Goal: Task Accomplishment & Management: Manage account settings

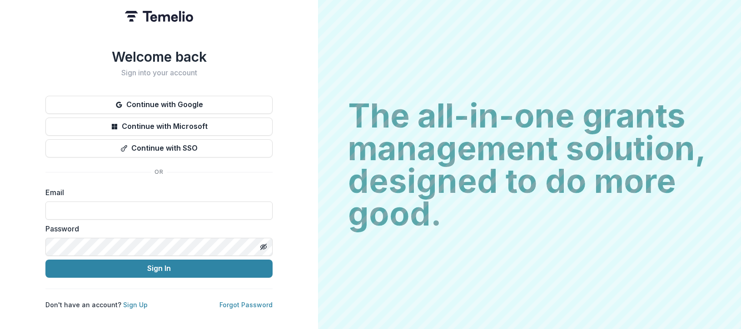
type input "**********"
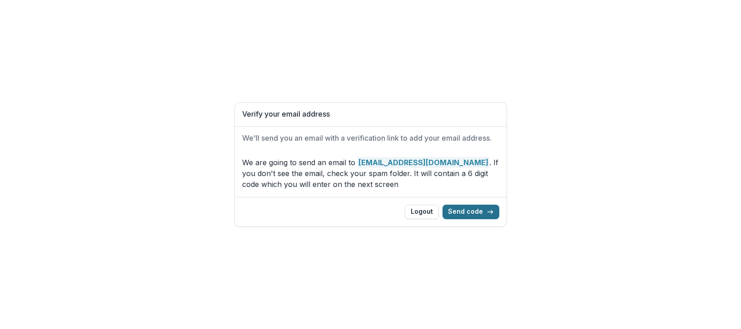
click at [467, 212] on button "Send code" at bounding box center [470, 212] width 57 height 15
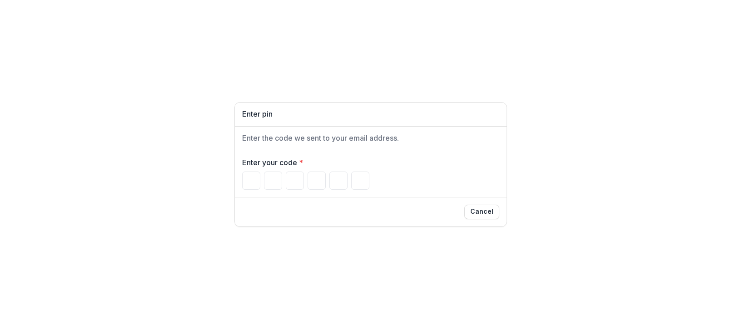
type input "*"
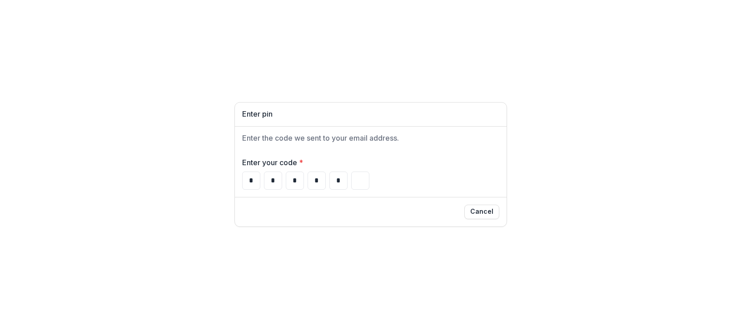
type input "*"
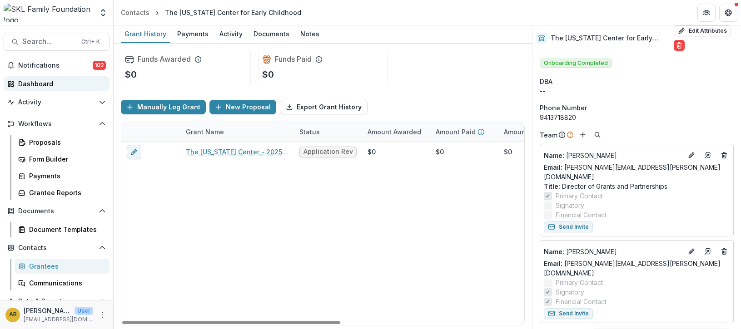
click at [38, 81] on div "Dashboard" at bounding box center [60, 84] width 84 height 10
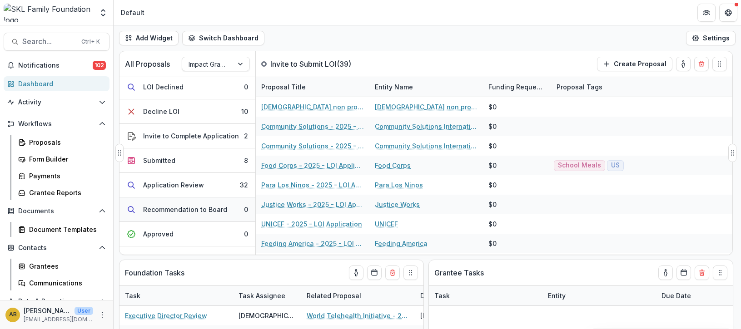
scroll to position [136, 0]
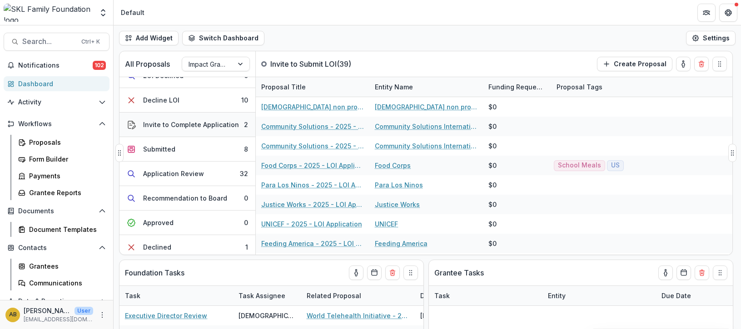
click at [201, 124] on div "Invite to Complete Application" at bounding box center [191, 125] width 96 height 10
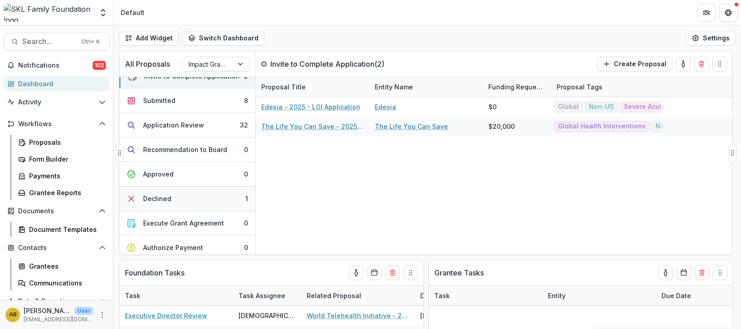
scroll to position [148, 0]
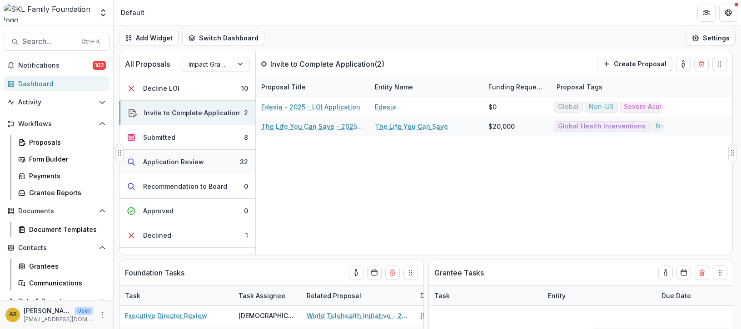
click at [162, 159] on div "Application Review" at bounding box center [173, 162] width 61 height 10
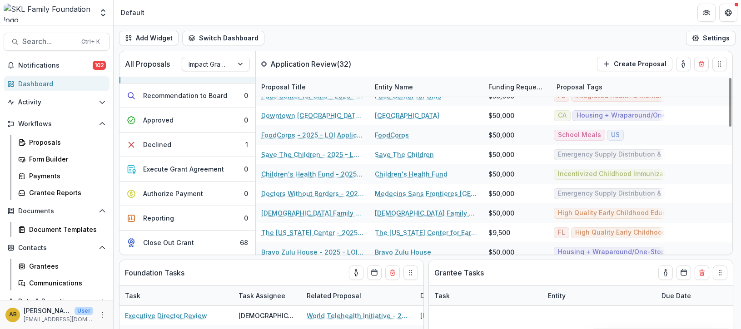
scroll to position [0, 0]
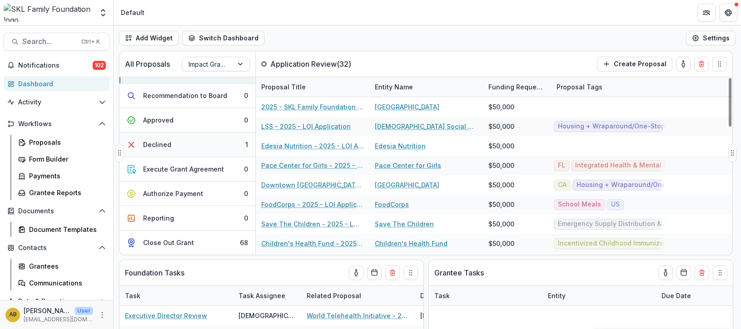
click at [164, 147] on div "Declined" at bounding box center [157, 145] width 28 height 10
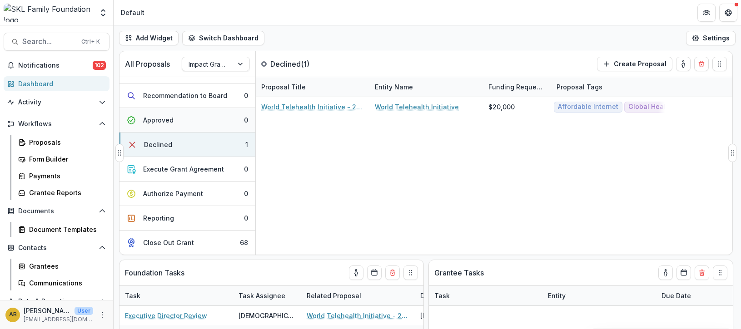
click at [167, 116] on div "Approved" at bounding box center [158, 120] width 30 height 10
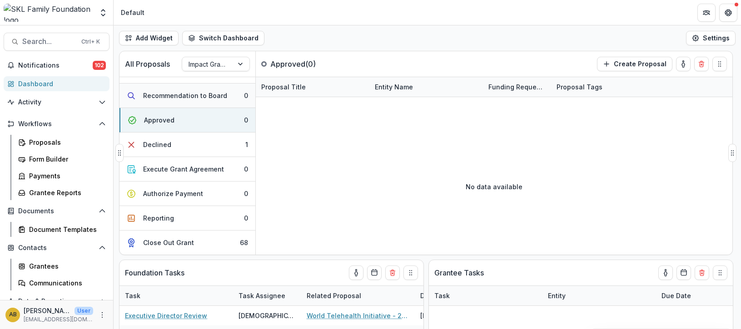
click at [178, 96] on div "Recommendation to Board" at bounding box center [185, 96] width 84 height 10
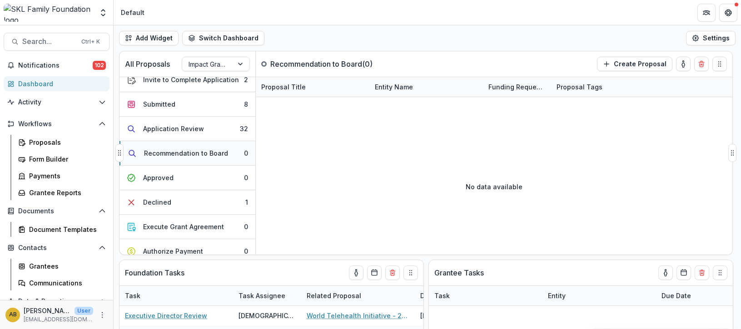
scroll to position [103, 0]
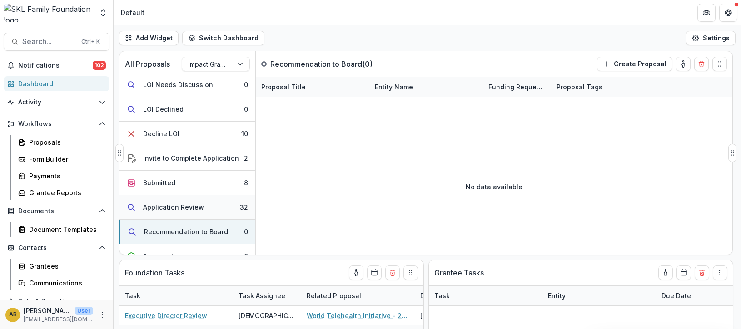
click at [173, 206] on div "Application Review" at bounding box center [173, 208] width 61 height 10
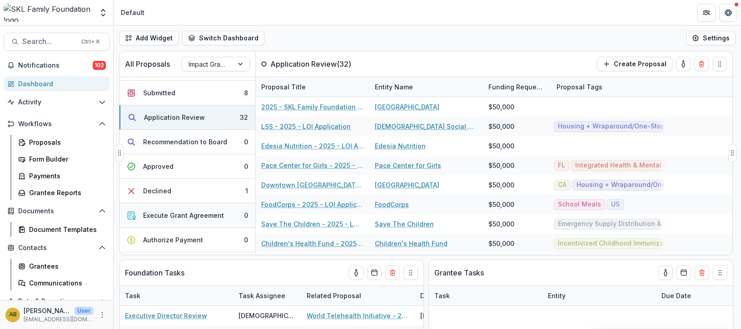
scroll to position [193, 0]
click at [148, 93] on div "Submitted" at bounding box center [159, 92] width 32 height 10
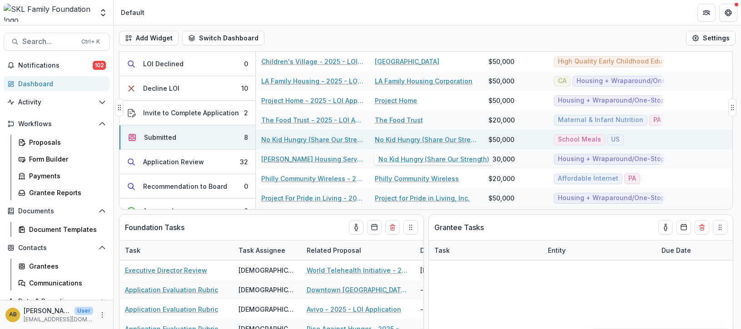
scroll to position [0, 0]
